Goal: Book appointment/travel/reservation

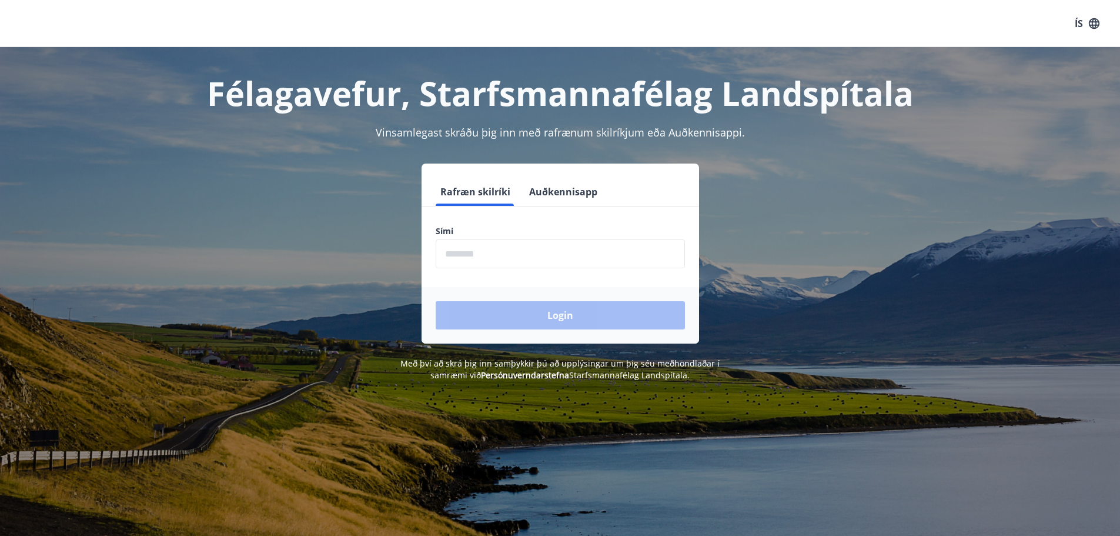
click at [463, 252] on input "phone" at bounding box center [560, 253] width 249 height 29
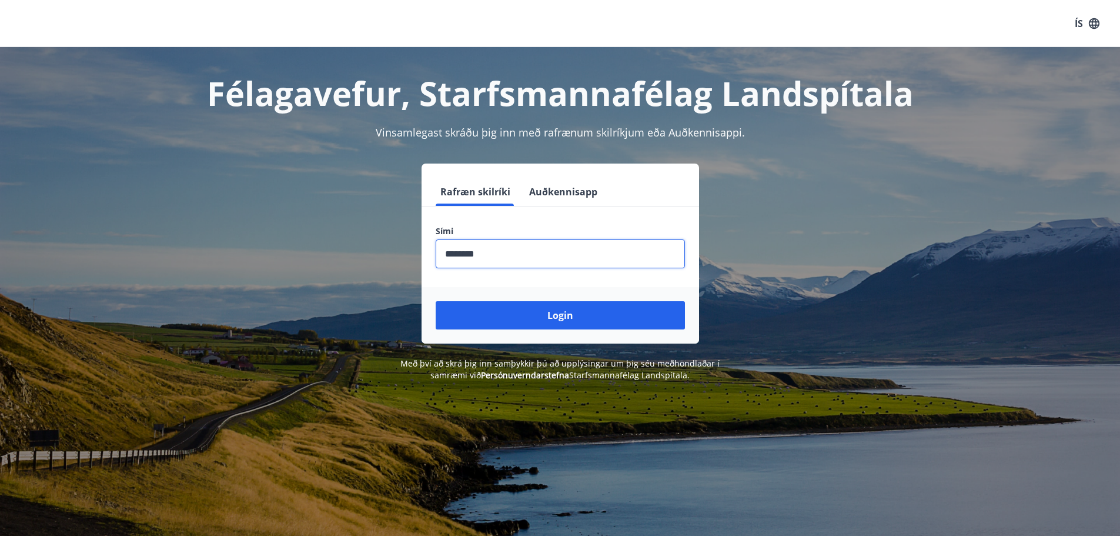
type input "********"
click at [436, 301] on button "Login" at bounding box center [560, 315] width 249 height 28
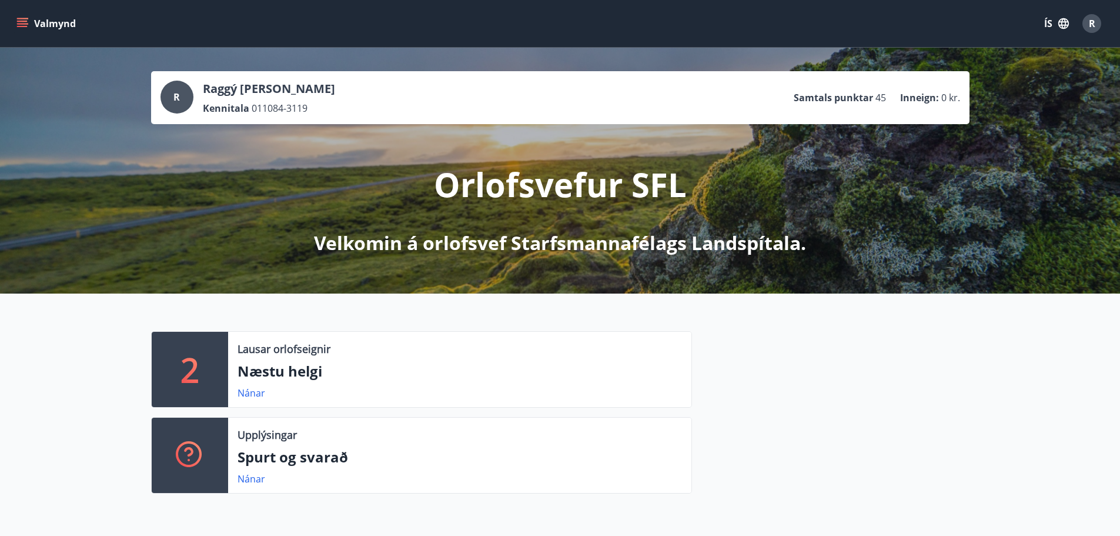
click at [169, 378] on div "2" at bounding box center [190, 369] width 76 height 75
click at [25, 21] on icon "menu" at bounding box center [22, 21] width 11 height 1
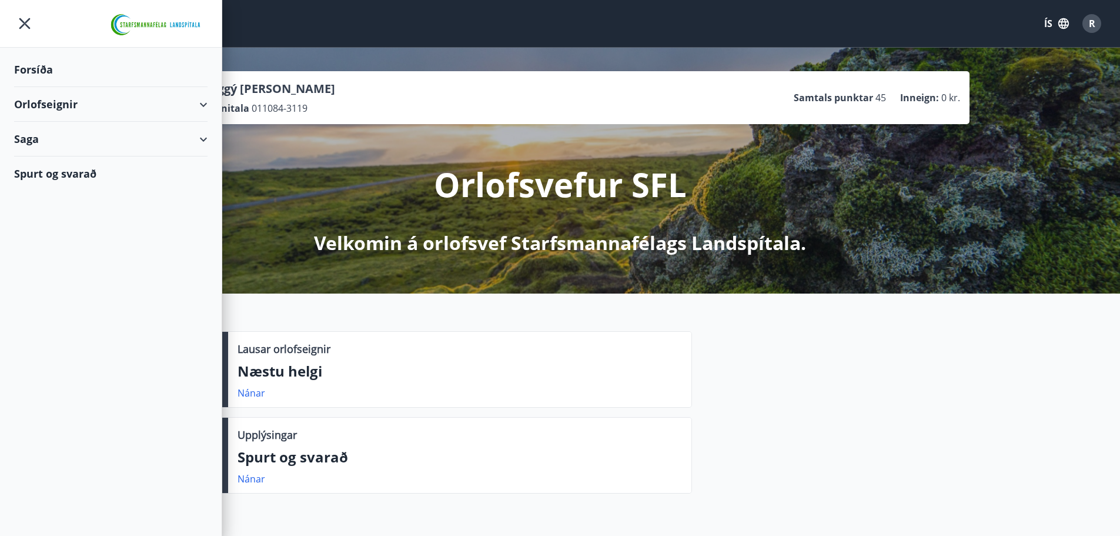
click at [209, 100] on icon at bounding box center [203, 105] width 14 height 14
click at [81, 158] on div "Bókunardagatal" at bounding box center [111, 158] width 175 height 25
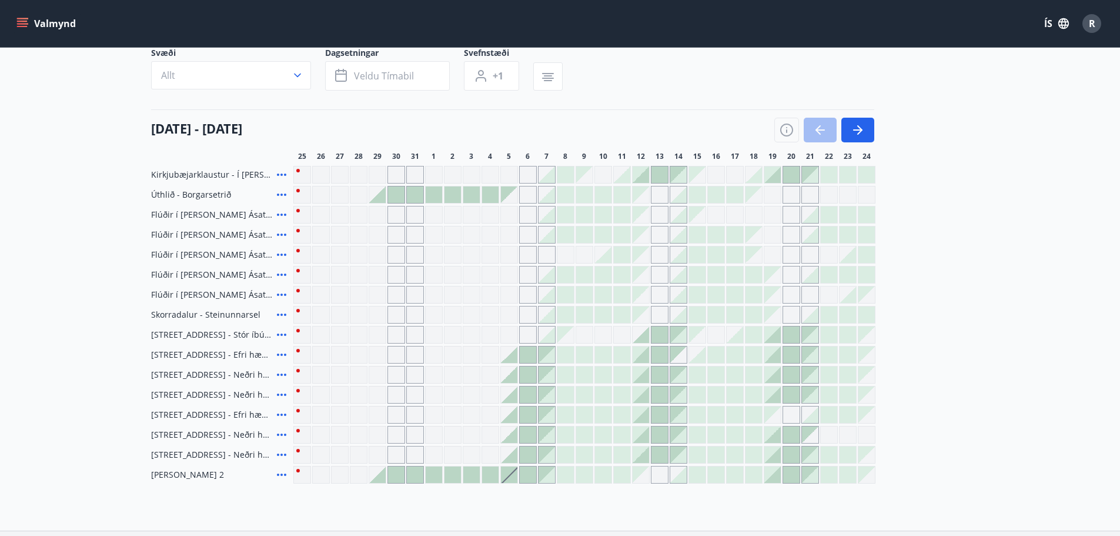
scroll to position [118, 0]
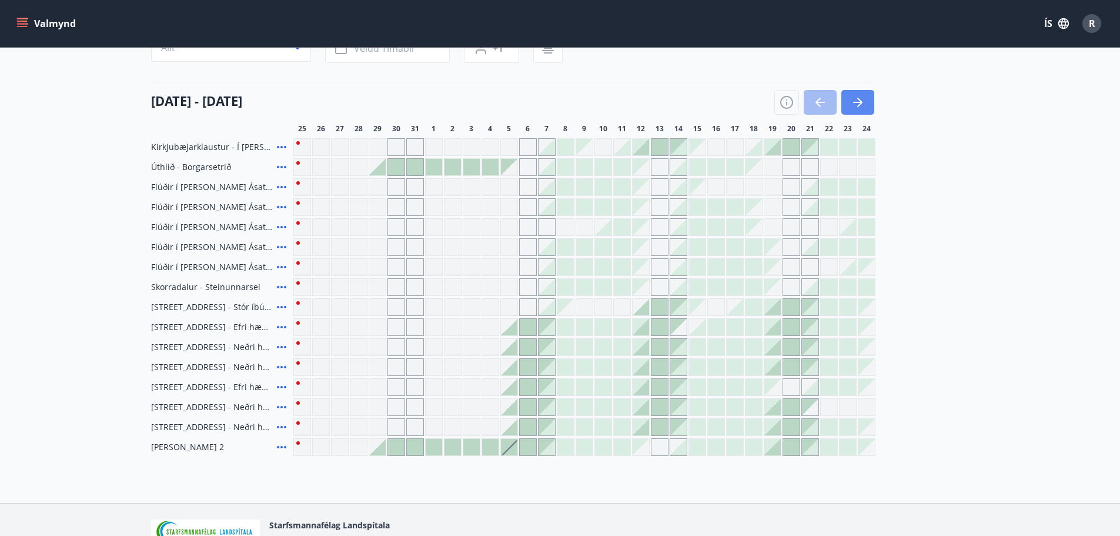
click at [851, 102] on icon "button" at bounding box center [858, 102] width 14 height 14
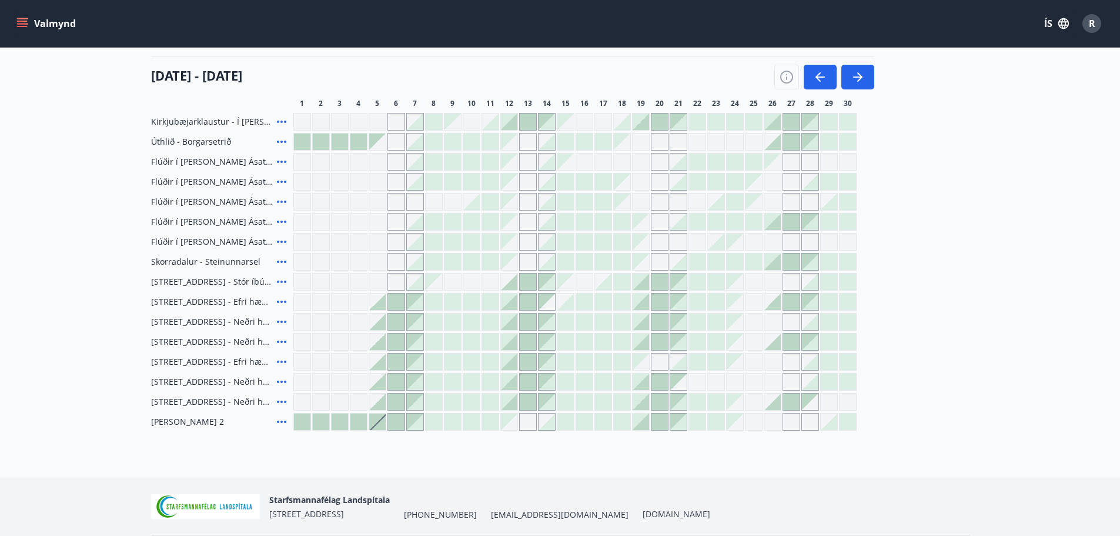
scroll to position [125, 0]
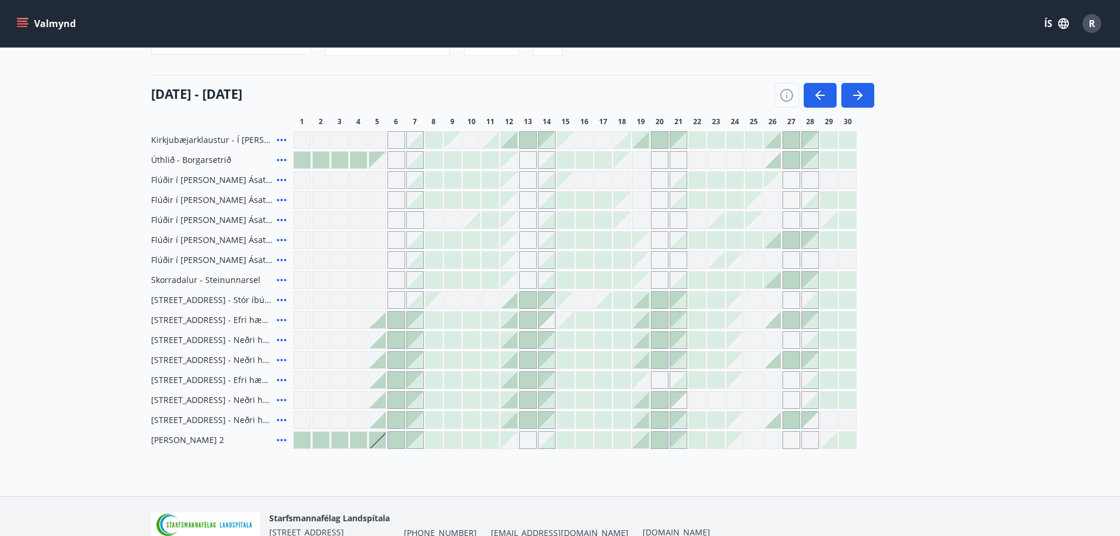
click at [756, 340] on div "Gráir dagar eru ekki bókanlegir" at bounding box center [754, 340] width 18 height 18
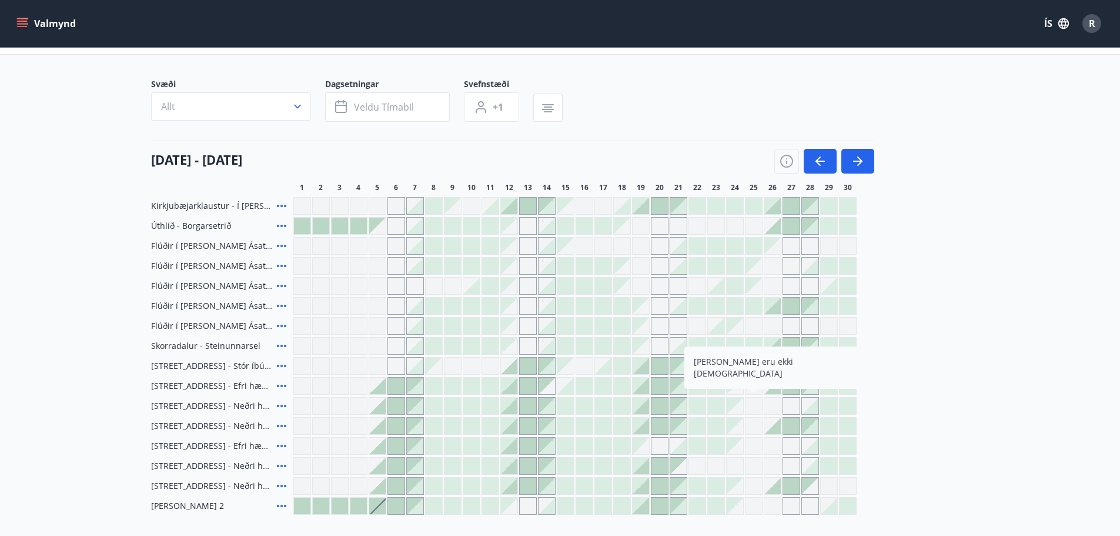
scroll to position [118, 0]
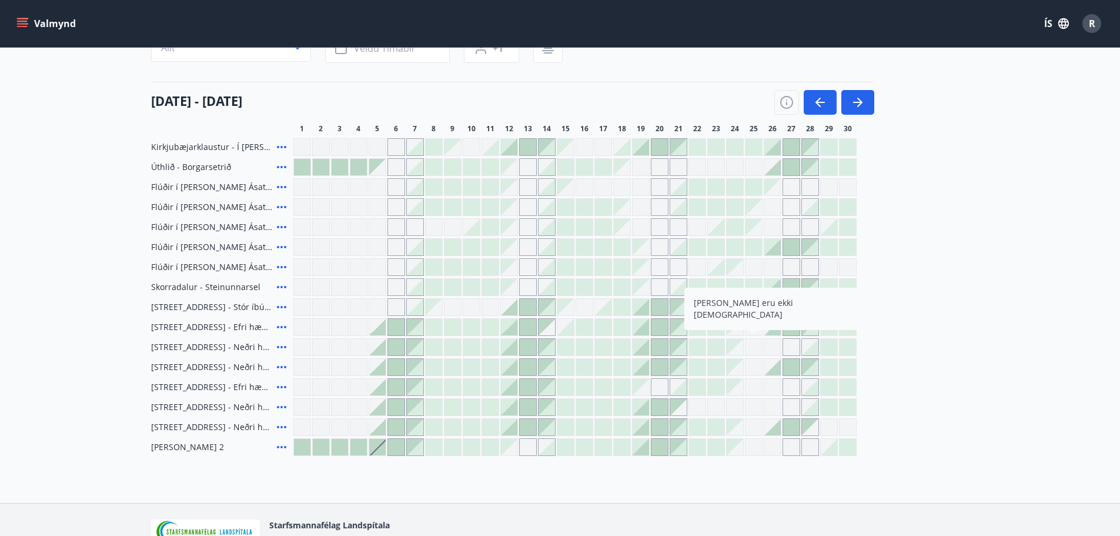
drag, startPoint x: 30, startPoint y: 23, endPoint x: 65, endPoint y: 132, distance: 114.9
click at [30, 22] on button "Valmynd" at bounding box center [47, 23] width 66 height 21
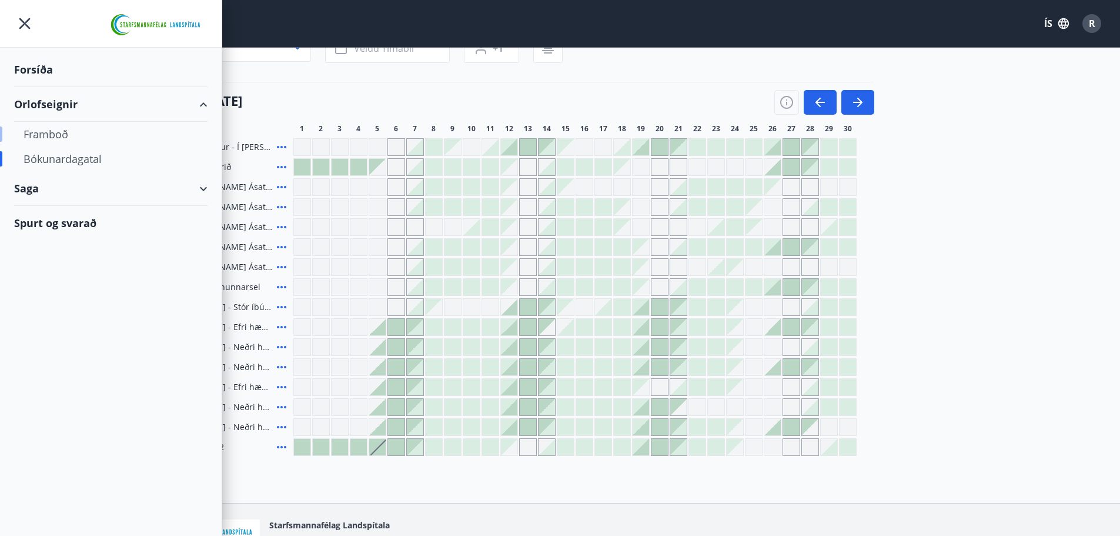
click at [55, 129] on div "Framboð" at bounding box center [111, 134] width 175 height 25
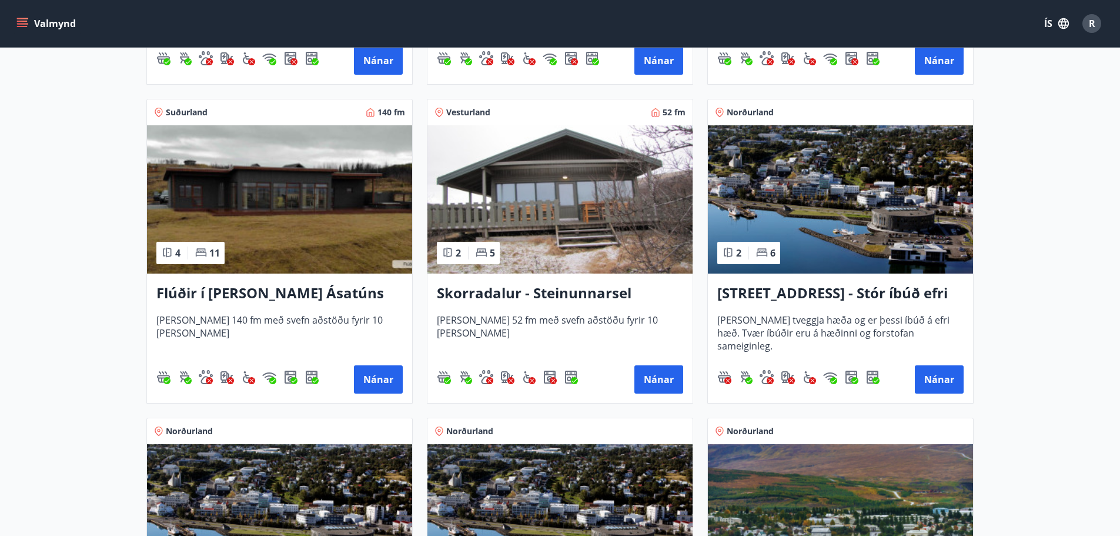
scroll to position [788, 0]
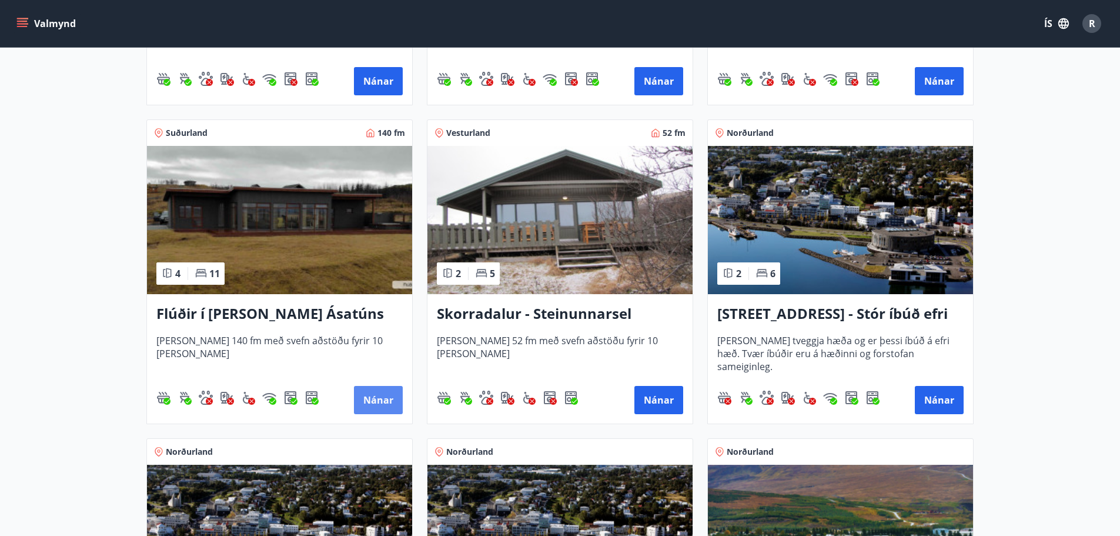
click at [380, 402] on button "Nánar" at bounding box center [378, 400] width 49 height 28
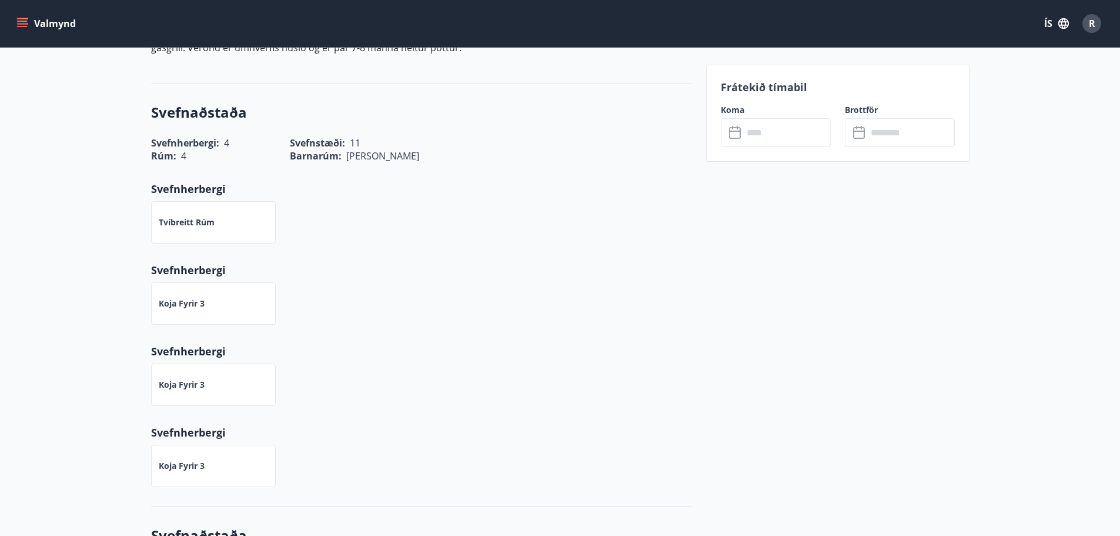
scroll to position [270, 0]
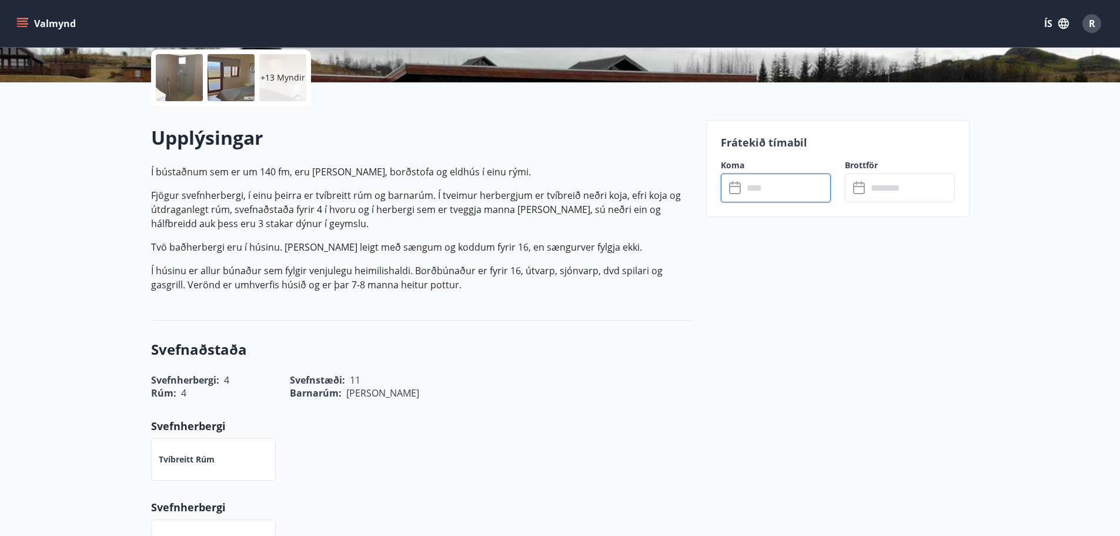
click at [813, 195] on input "text" at bounding box center [787, 187] width 88 height 29
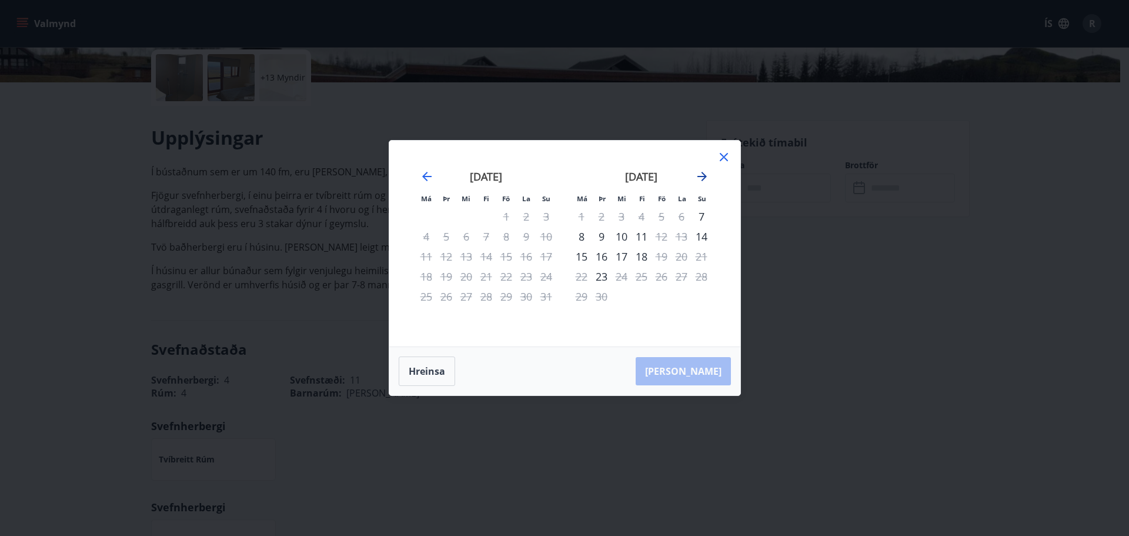
click at [703, 178] on icon "Move forward to switch to the next month." at bounding box center [702, 176] width 14 height 14
click at [724, 161] on icon at bounding box center [724, 157] width 14 height 14
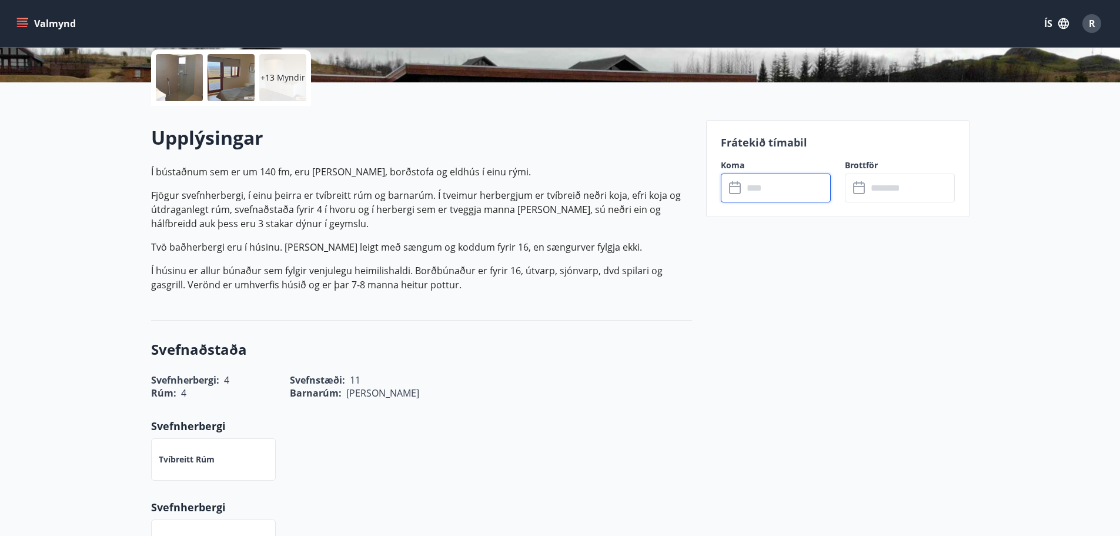
click at [664, 256] on p "Í bústaðnum sem er um 140 fm, eru stofa, borðstofa og eldhús í einu rými. Fjögu…" at bounding box center [421, 228] width 541 height 127
